Goal: Task Accomplishment & Management: Complete application form

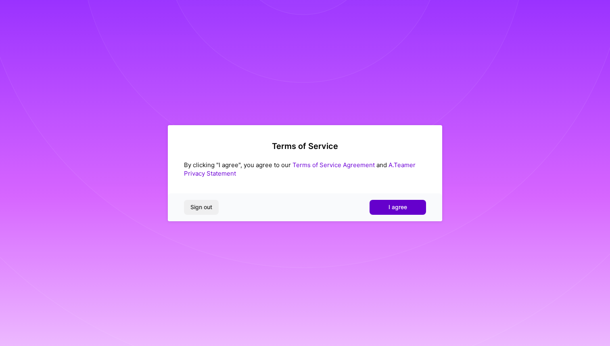
click at [389, 210] on span "I agree" at bounding box center [398, 207] width 19 height 8
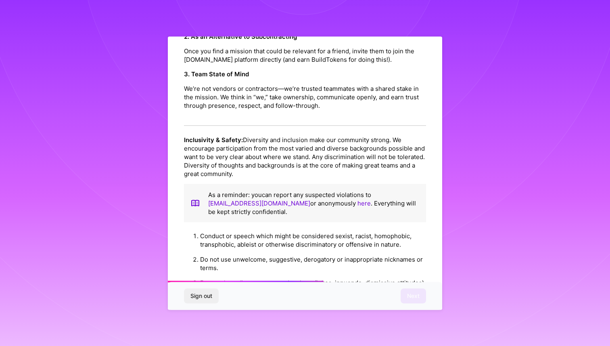
scroll to position [837, 0]
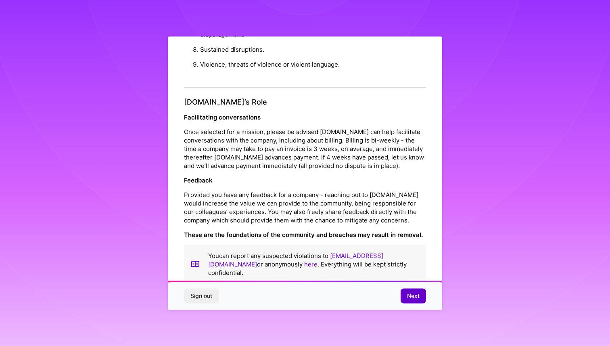
click at [412, 298] on span "Next" at bounding box center [413, 296] width 13 height 8
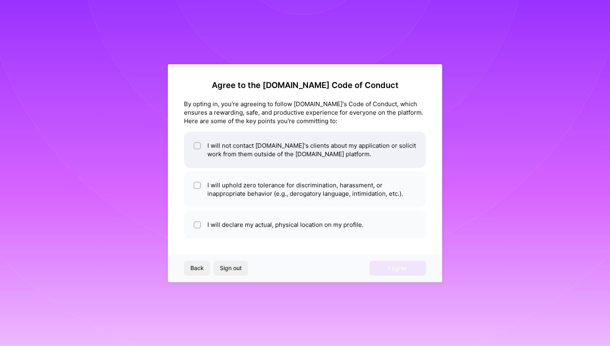
click at [194, 143] on div at bounding box center [197, 145] width 7 height 7
checkbox input "true"
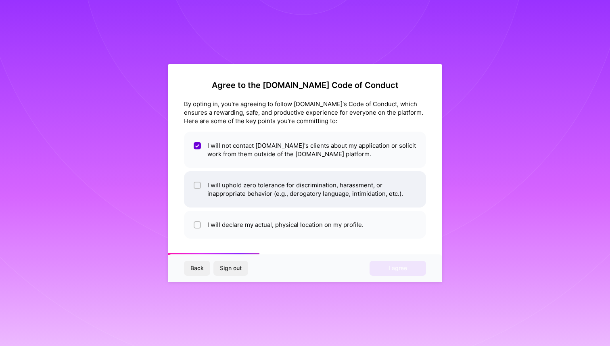
click at [197, 183] on input "checkbox" at bounding box center [198, 186] width 6 height 6
checkbox input "true"
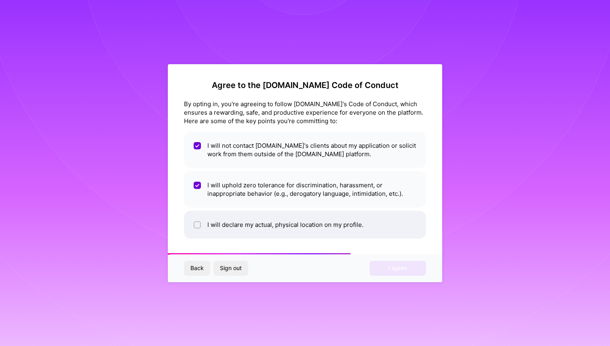
click at [198, 226] on input "checkbox" at bounding box center [198, 225] width 6 height 6
checkbox input "true"
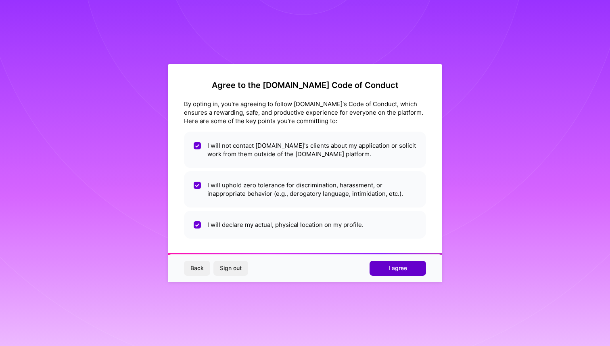
click at [404, 266] on span "I agree" at bounding box center [398, 268] width 19 height 8
